Goal: Find specific page/section: Find specific page/section

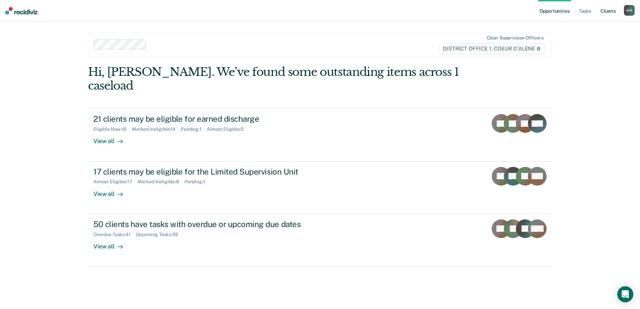
click at [610, 12] on link "Client s" at bounding box center [608, 10] width 18 height 21
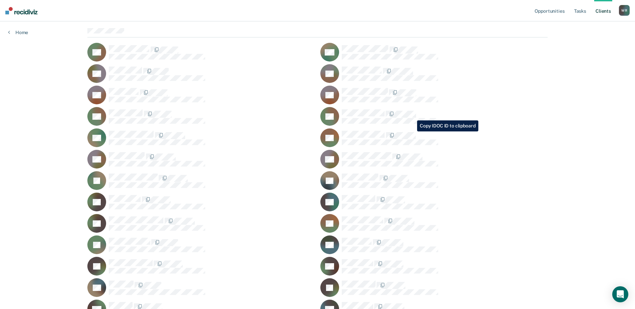
scroll to position [410, 0]
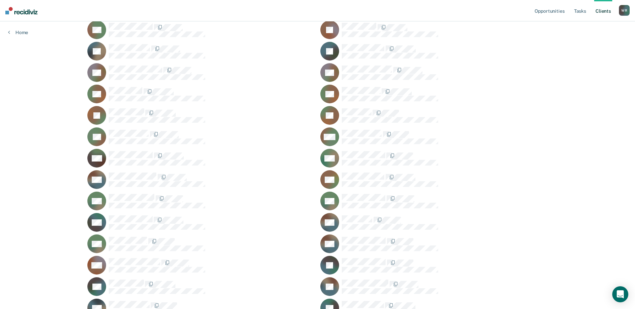
click at [117, 151] on div "HM" at bounding box center [200, 158] width 227 height 19
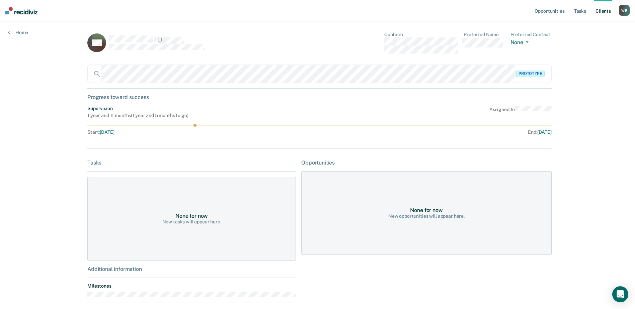
scroll to position [67, 0]
